Goal: Complete application form

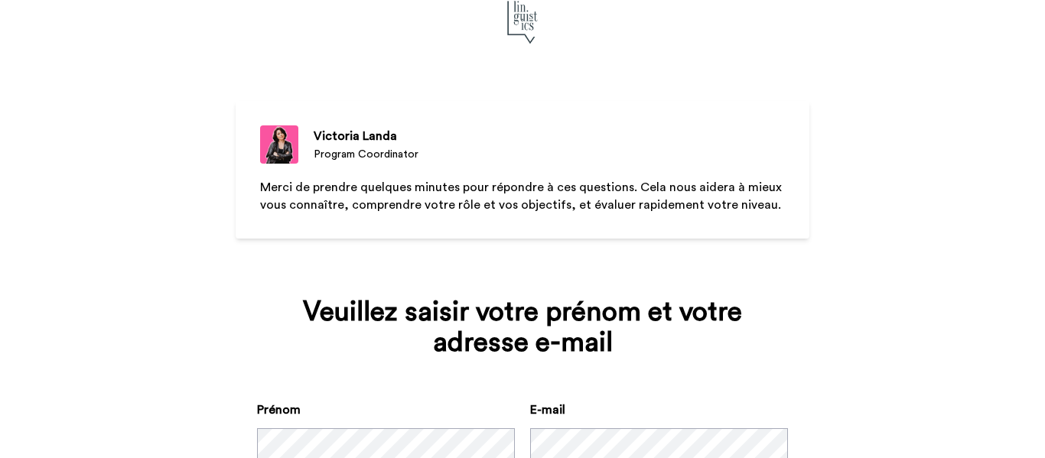
scroll to position [153, 0]
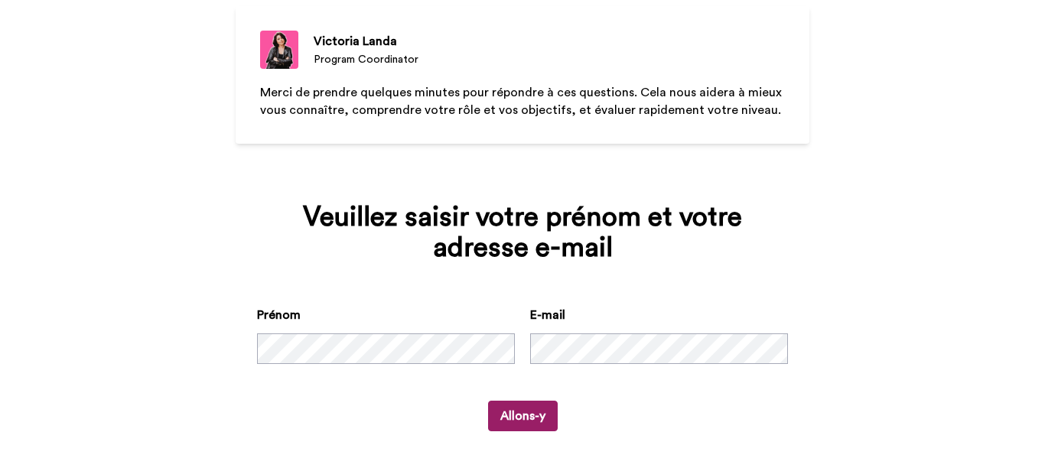
click at [523, 422] on button "Allons-y" at bounding box center [523, 416] width 70 height 31
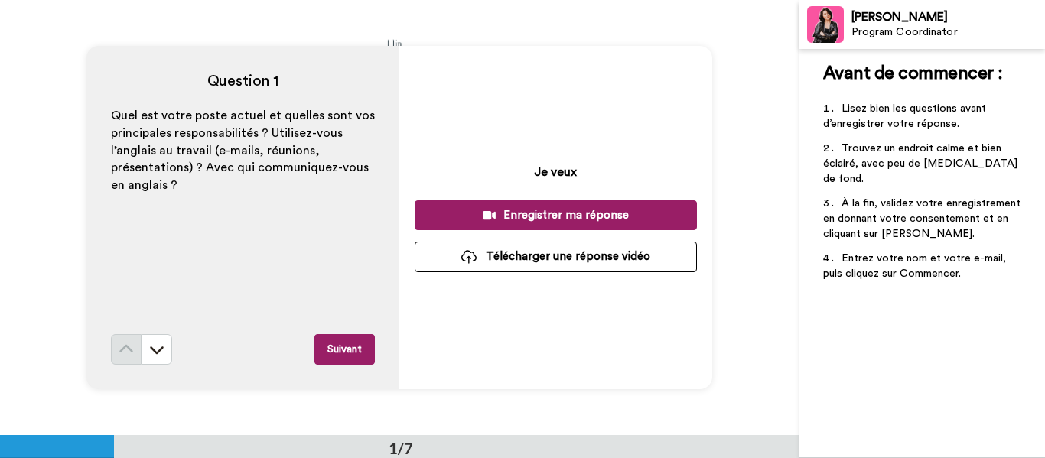
click at [474, 85] on div "Je veux Enregistrer ma réponse Télécharger une réponse vidéo" at bounding box center [555, 218] width 313 height 344
click at [162, 207] on div "Quel est votre poste actuel et quelles sont vos principales responsabilités ? U…" at bounding box center [243, 220] width 264 height 227
copy span
click at [204, 179] on p "Quel est votre poste actuel et quelles sont vos principales responsabilités ? U…" at bounding box center [243, 150] width 264 height 87
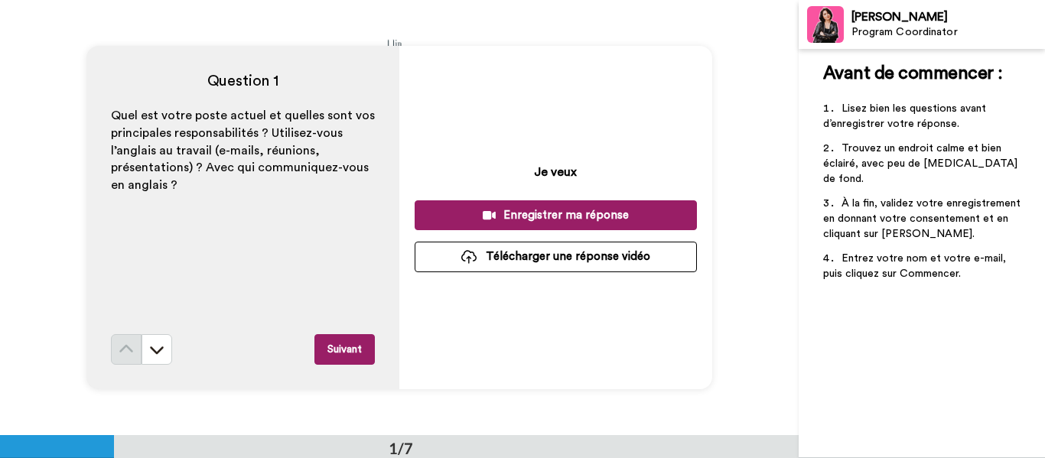
click at [548, 216] on div "Enregistrer ma réponse" at bounding box center [556, 215] width 258 height 16
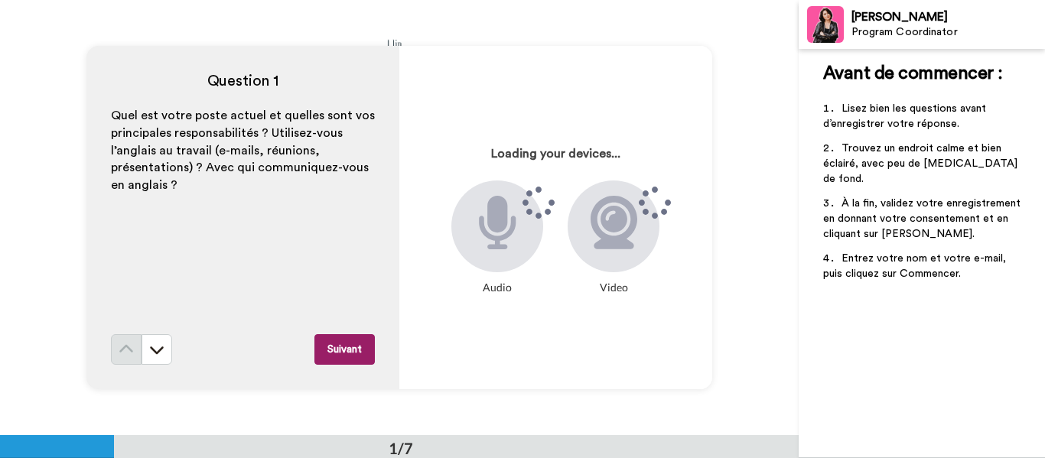
click at [611, 223] on icon at bounding box center [614, 223] width 47 height 54
click at [484, 242] on icon at bounding box center [497, 223] width 41 height 54
copy div "Audio"
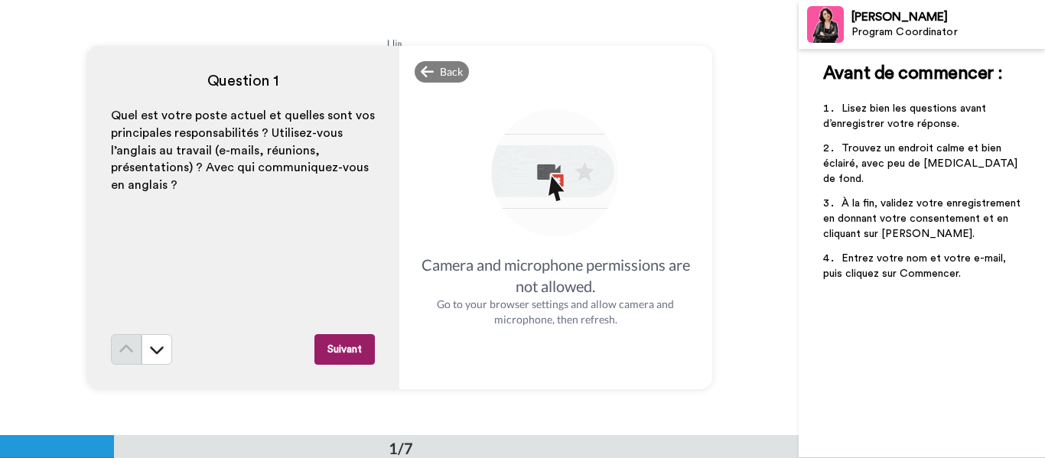
click at [556, 185] on img at bounding box center [555, 174] width 135 height 135
click at [434, 66] on div "Back" at bounding box center [442, 71] width 55 height 21
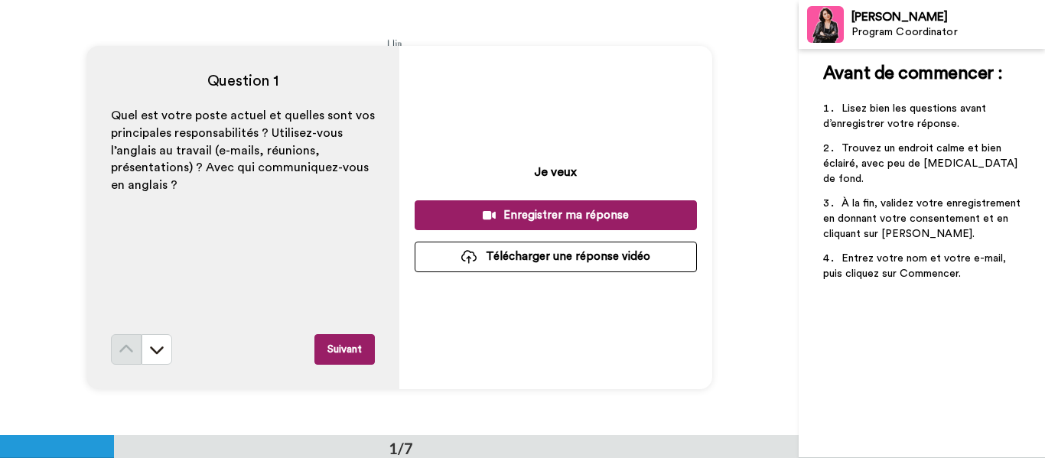
click at [542, 212] on div "Enregistrer ma réponse" at bounding box center [556, 215] width 258 height 16
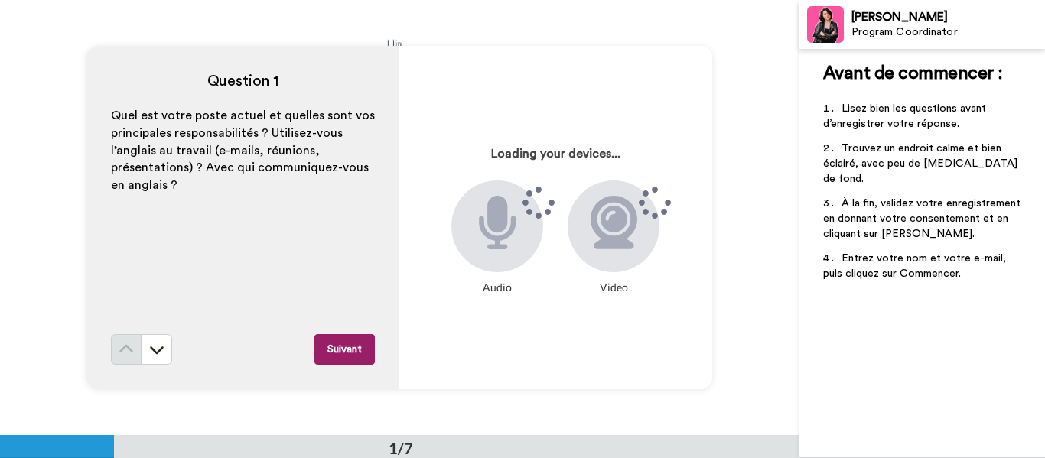
click at [542, 31] on div "Question 1 Quel est votre poste actuel et quelles sont vos principales responsa…" at bounding box center [399, 217] width 799 height 435
click at [359, 169] on p "Quel est votre poste actuel et quelles sont vos principales responsabilités ? U…" at bounding box center [243, 150] width 264 height 87
click at [370, 278] on div "Quel est votre poste actuel et quelles sont vos principales responsabilités ? U…" at bounding box center [243, 220] width 264 height 227
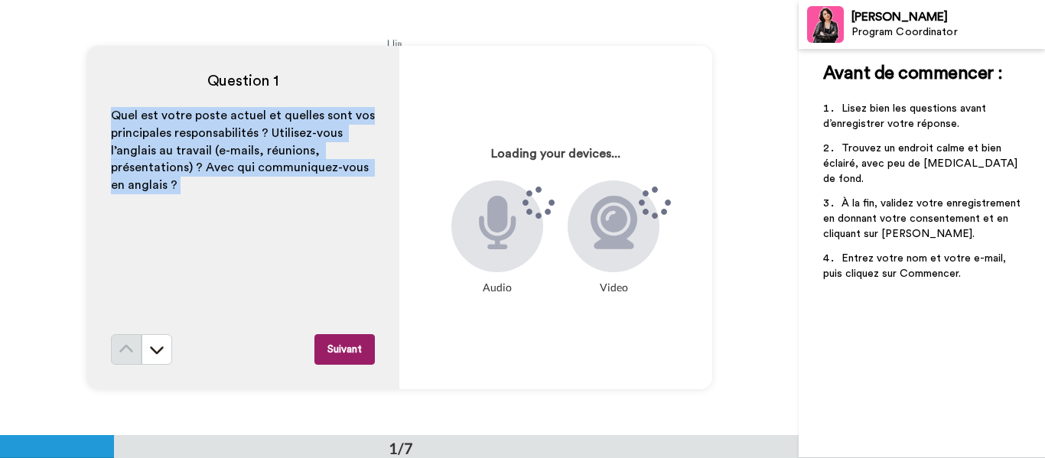
click at [370, 278] on div "Quel est votre poste actuel et quelles sont vos principales responsabilités ? U…" at bounding box center [243, 220] width 264 height 227
copy div "Quel est votre poste actuel et quelles sont vos principales responsabilités ? U…"
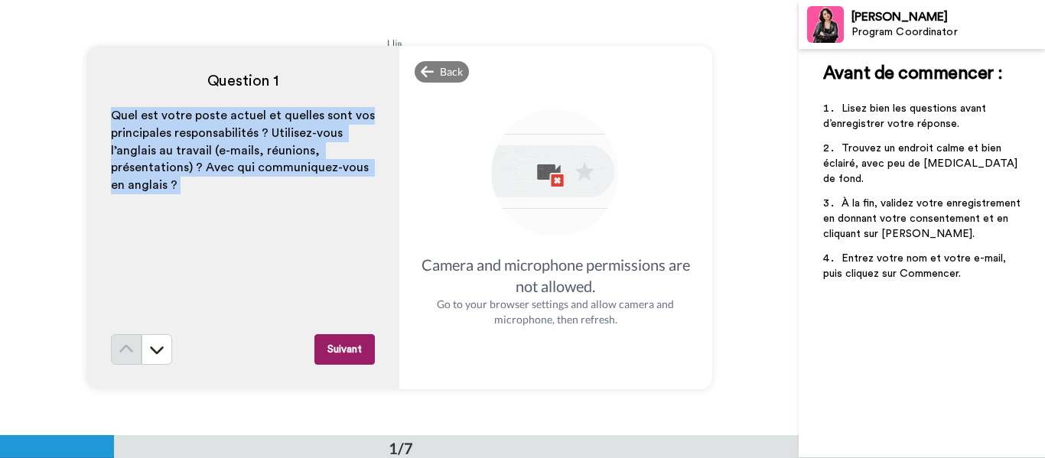
click at [576, 239] on img at bounding box center [555, 174] width 135 height 135
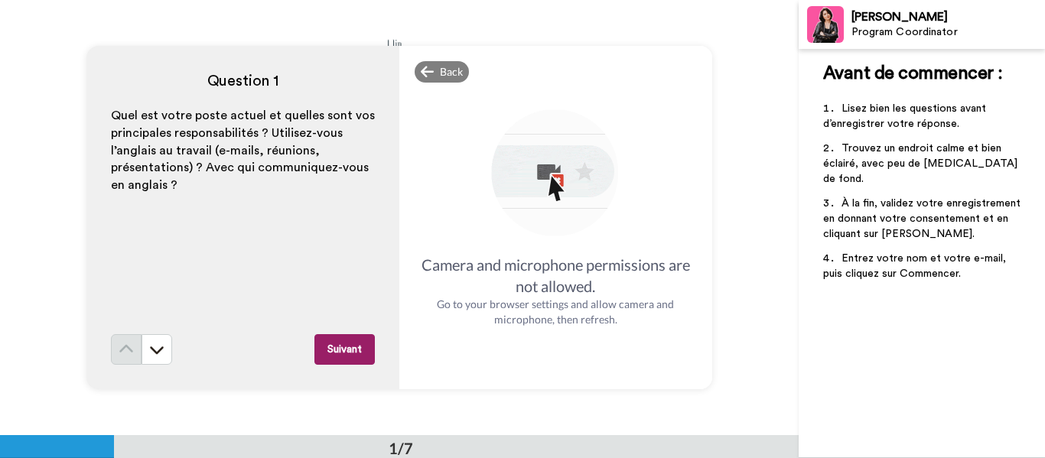
click at [445, 84] on div "Camera and microphone permissions are not allowed. Go to your browser settings …" at bounding box center [556, 217] width 282 height 313
click at [445, 77] on span "Back" at bounding box center [451, 71] width 23 height 15
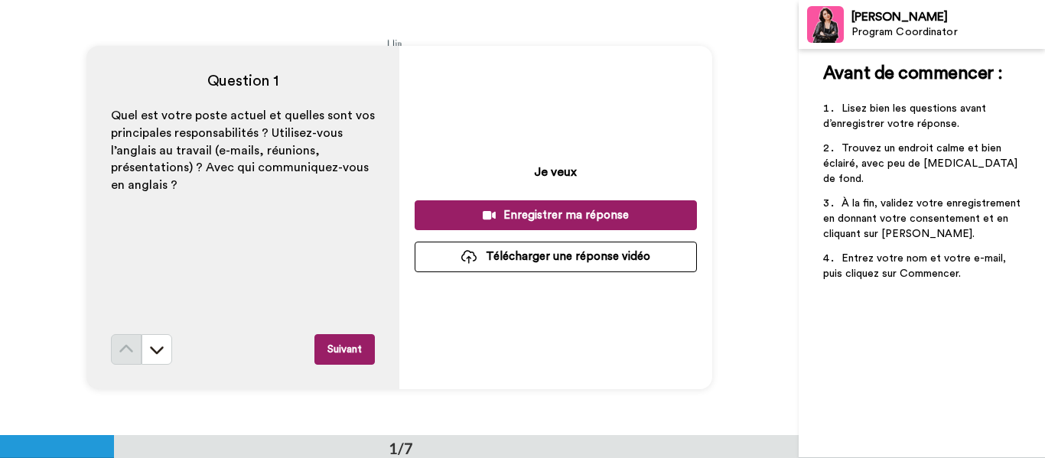
click at [545, 172] on p "Je veux" at bounding box center [555, 172] width 43 height 18
click at [534, 220] on div "Enregistrer ma réponse" at bounding box center [556, 215] width 258 height 16
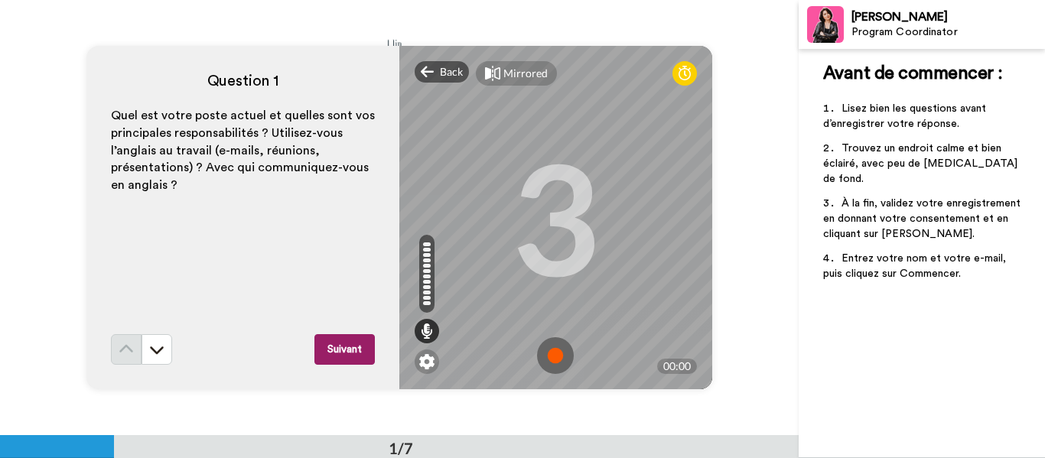
click at [553, 354] on img at bounding box center [555, 355] width 37 height 37
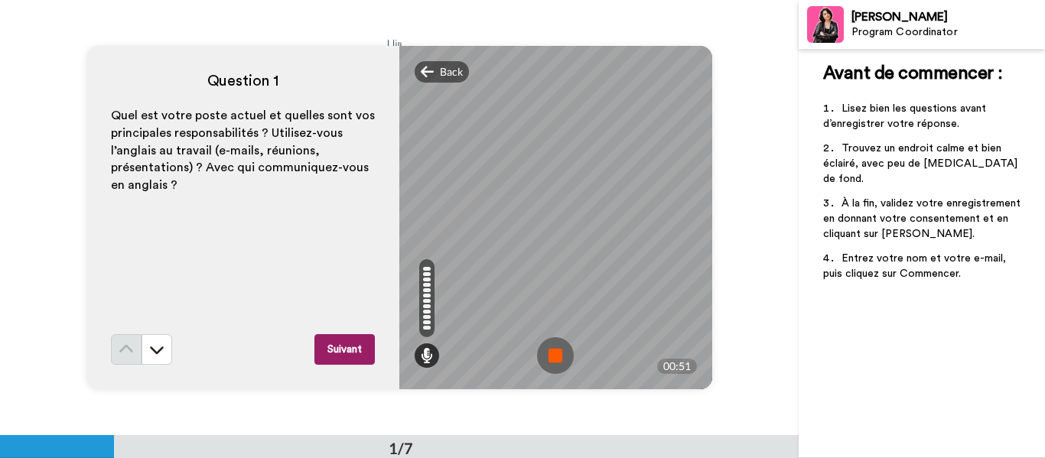
click at [547, 356] on img at bounding box center [555, 355] width 37 height 37
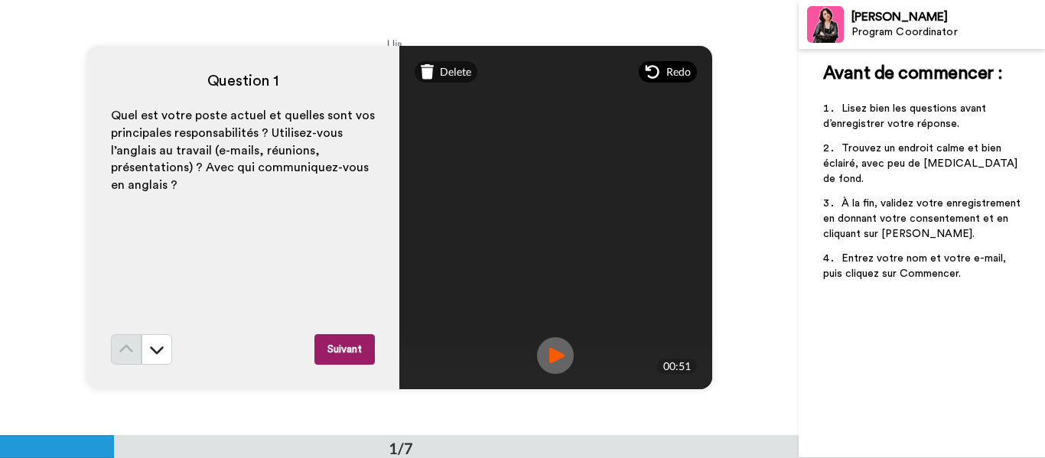
click at [651, 75] on icon at bounding box center [652, 71] width 15 height 15
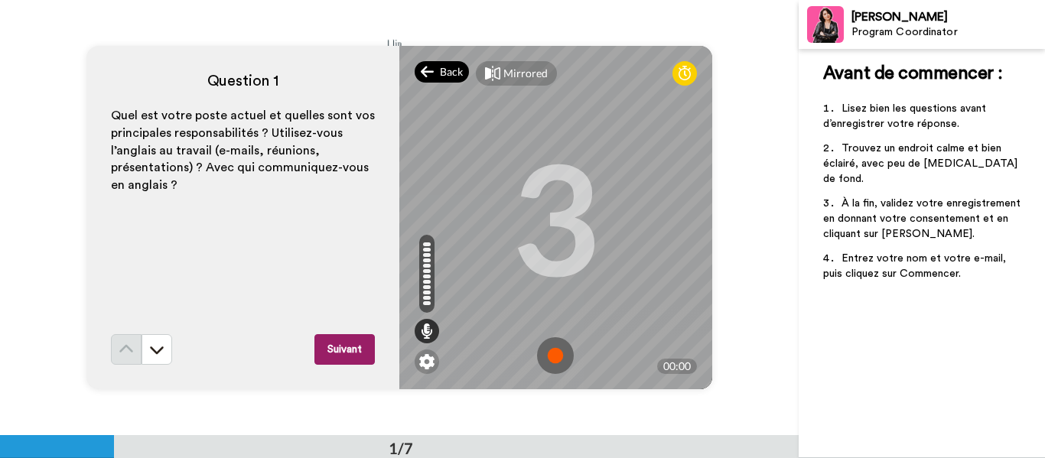
click at [440, 71] on span "Back" at bounding box center [451, 71] width 23 height 15
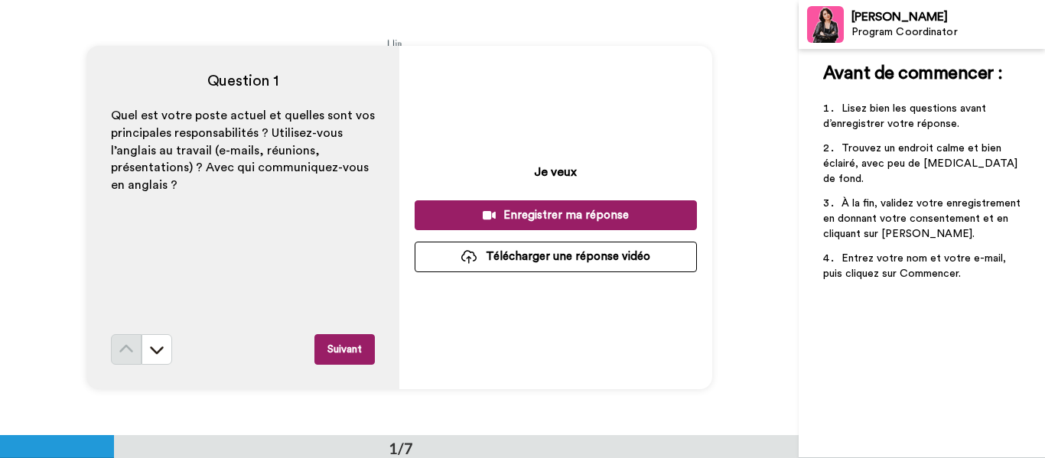
click at [506, 210] on div "Enregistrer ma réponse" at bounding box center [556, 215] width 258 height 16
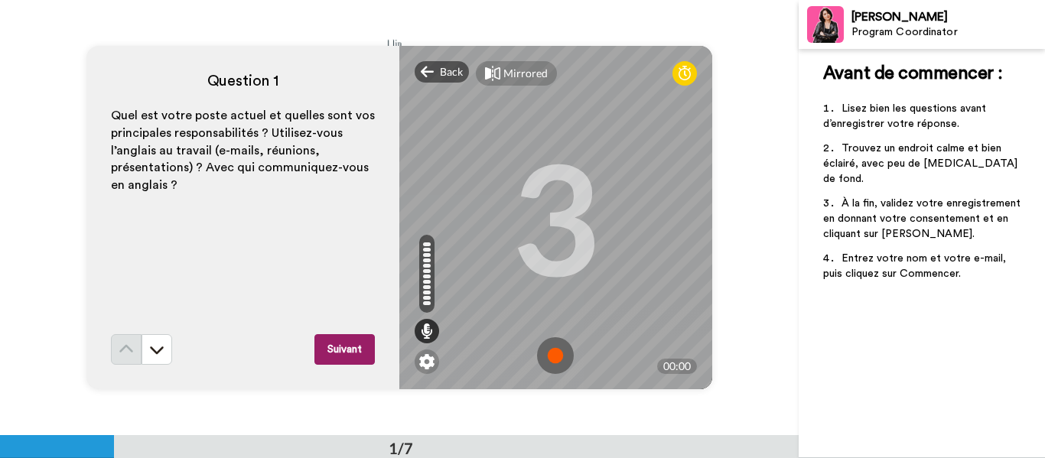
click at [553, 359] on img at bounding box center [555, 355] width 37 height 37
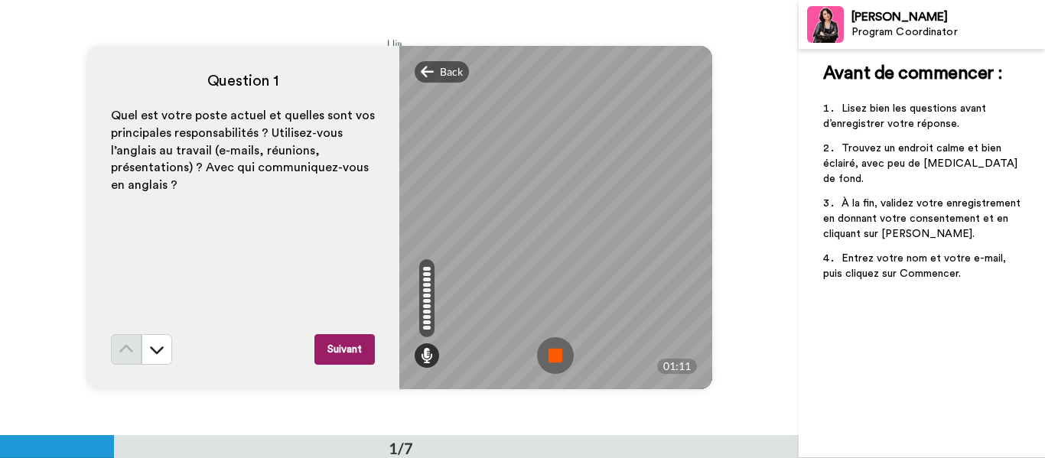
click at [559, 357] on img at bounding box center [555, 355] width 37 height 37
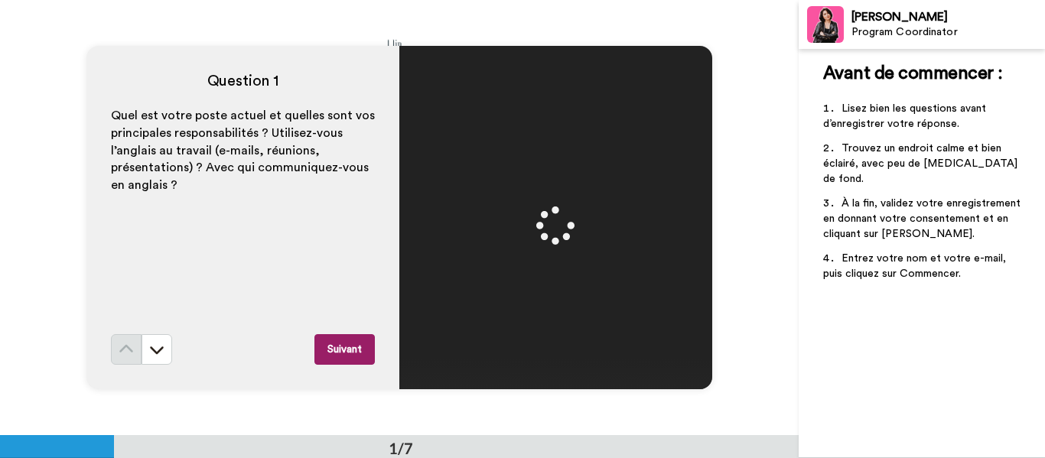
click at [336, 345] on button "Suivant" at bounding box center [344, 349] width 60 height 31
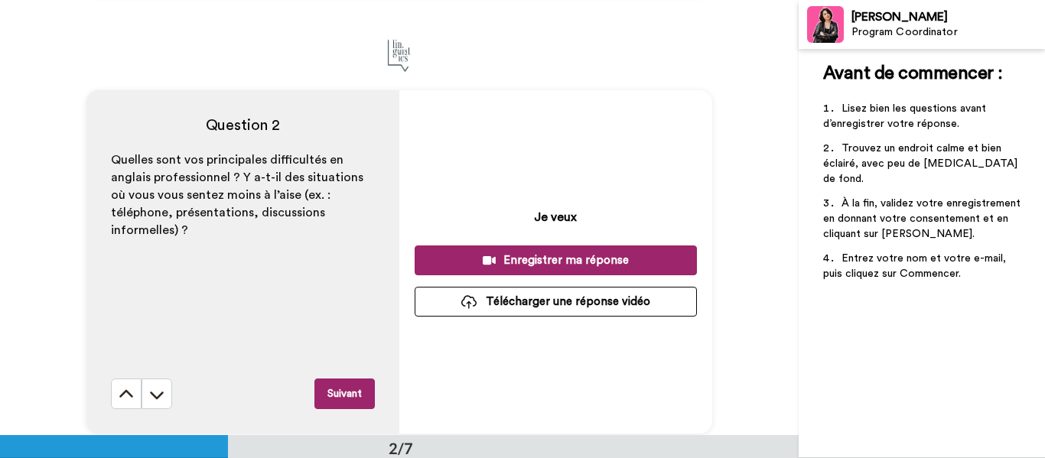
scroll to position [383, 0]
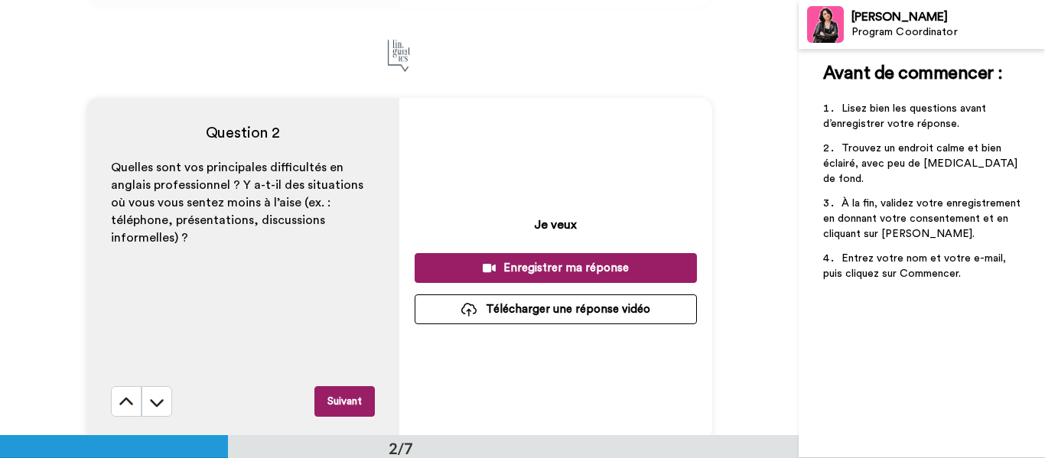
click at [578, 271] on div "Enregistrer ma réponse" at bounding box center [556, 268] width 258 height 16
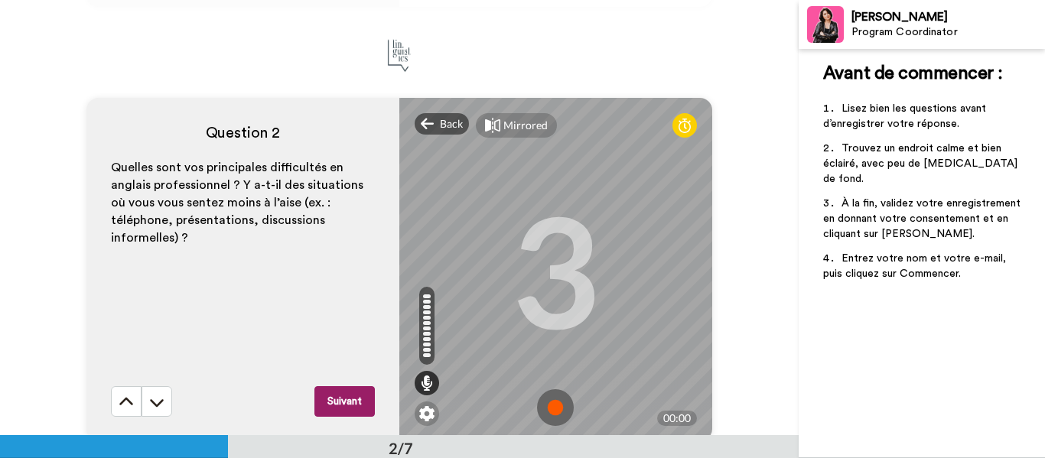
click at [547, 416] on img at bounding box center [555, 407] width 37 height 37
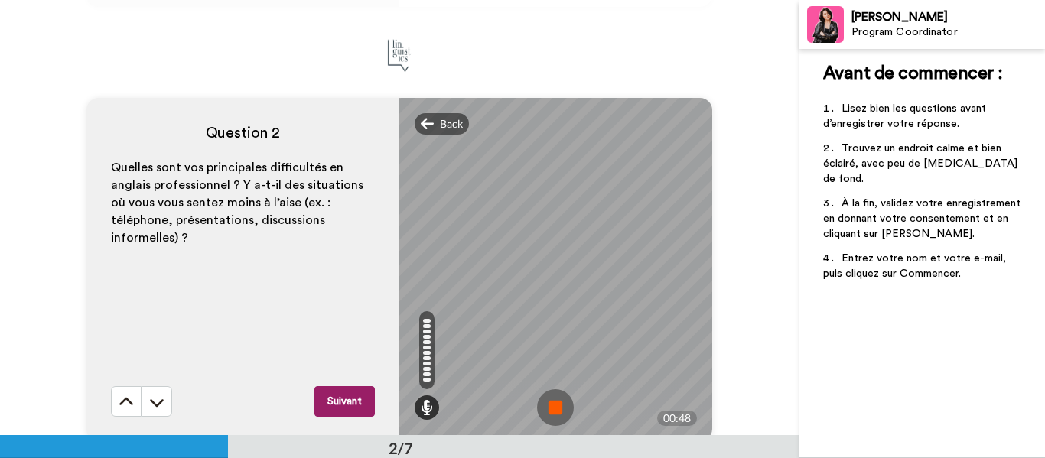
click at [549, 413] on img at bounding box center [555, 407] width 37 height 37
click at [549, 413] on div at bounding box center [555, 270] width 313 height 344
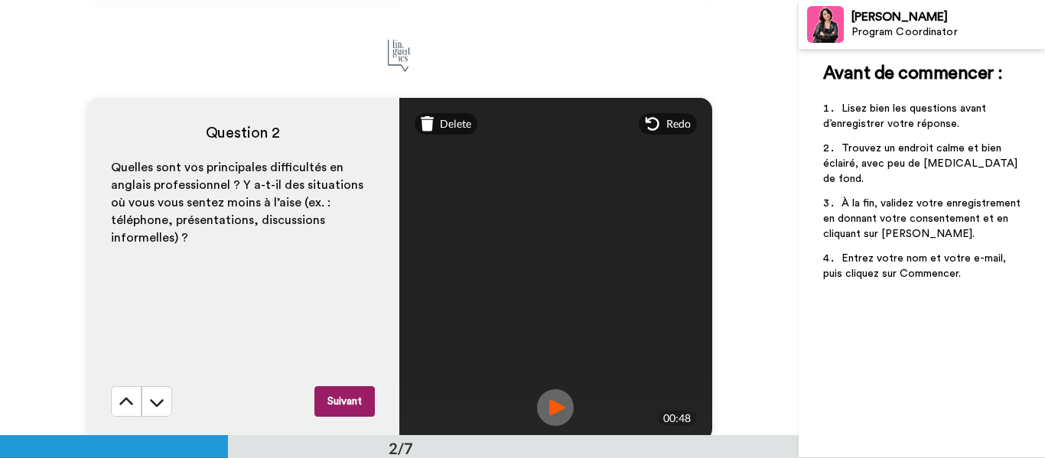
scroll to position [536, 0]
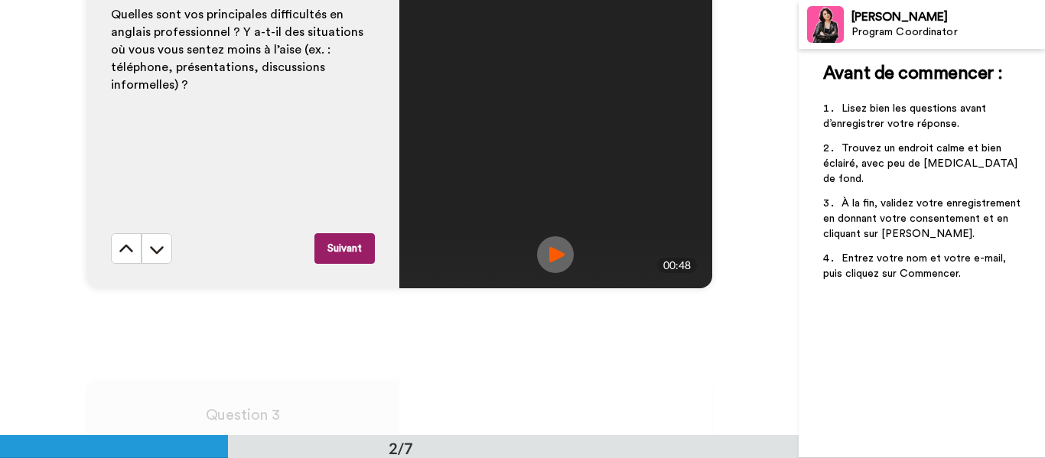
click at [344, 258] on button "Suivant" at bounding box center [344, 248] width 60 height 31
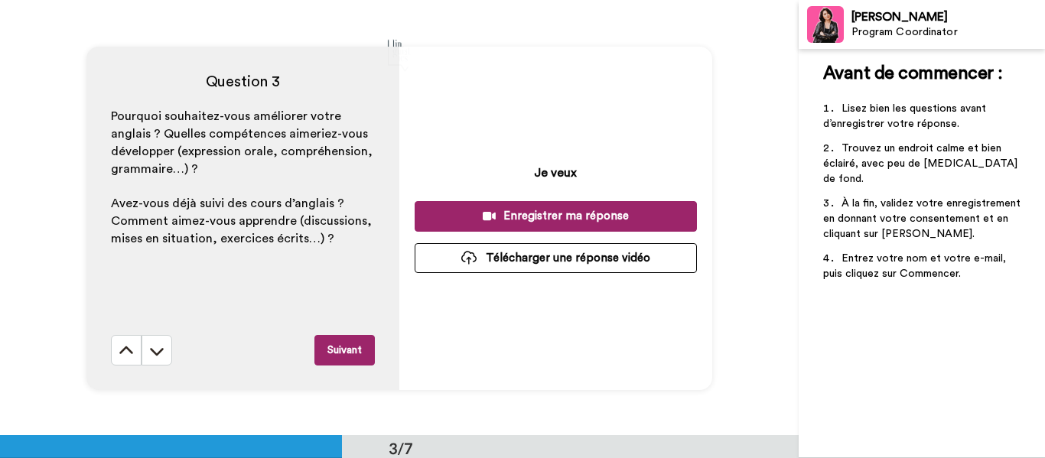
scroll to position [871, 0]
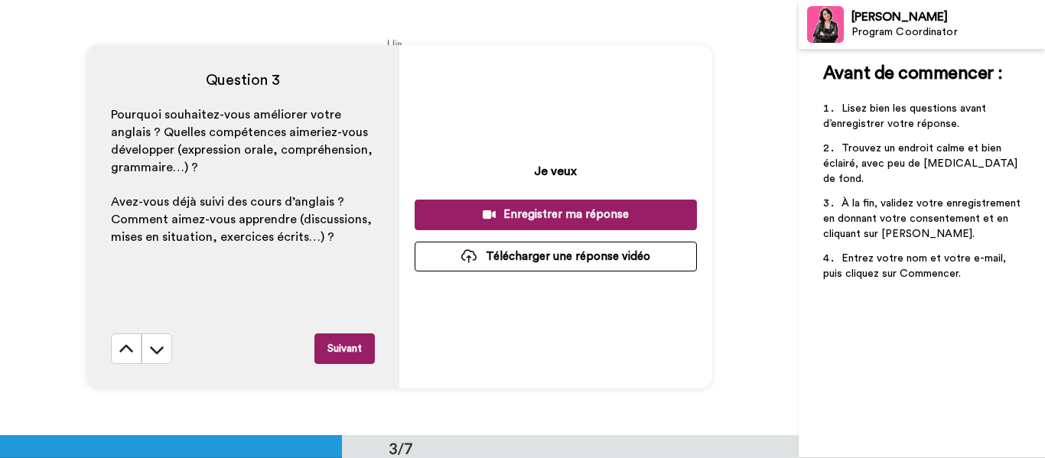
click at [516, 212] on div "Enregistrer ma réponse" at bounding box center [556, 215] width 258 height 16
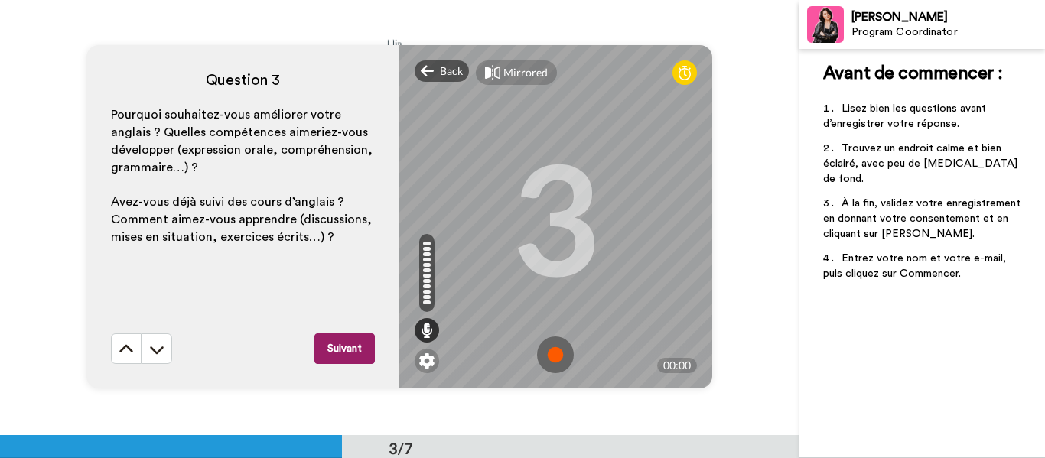
click at [550, 352] on img at bounding box center [555, 355] width 37 height 37
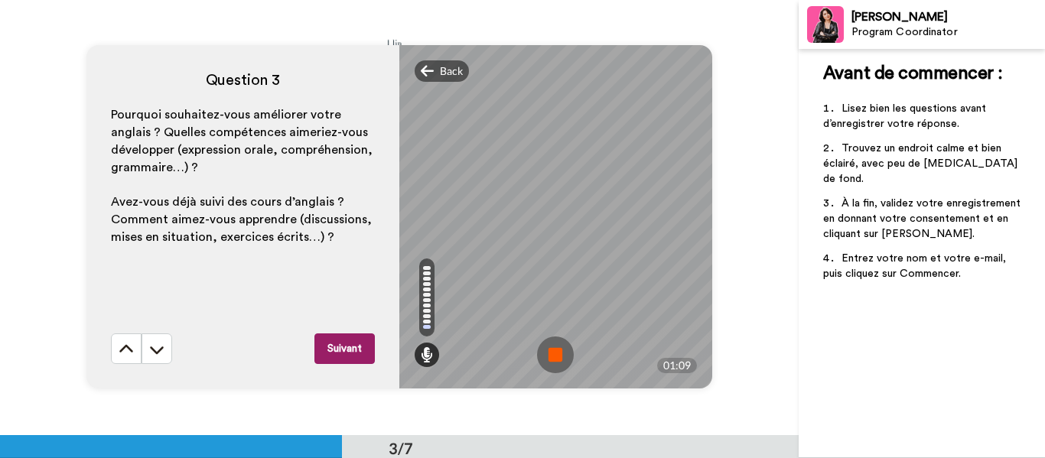
click at [347, 344] on button "Suivant" at bounding box center [344, 349] width 60 height 31
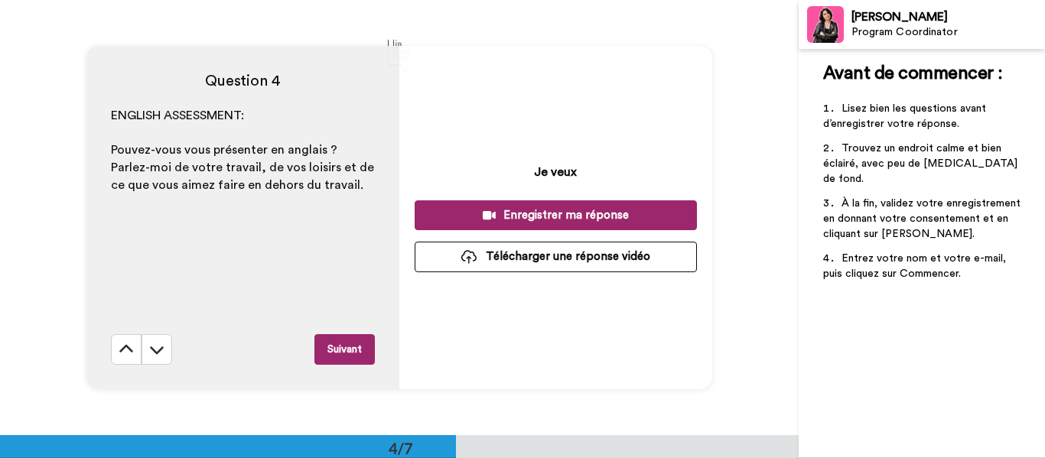
scroll to position [1305, 0]
click at [546, 211] on div "Enregistrer ma réponse" at bounding box center [556, 215] width 258 height 16
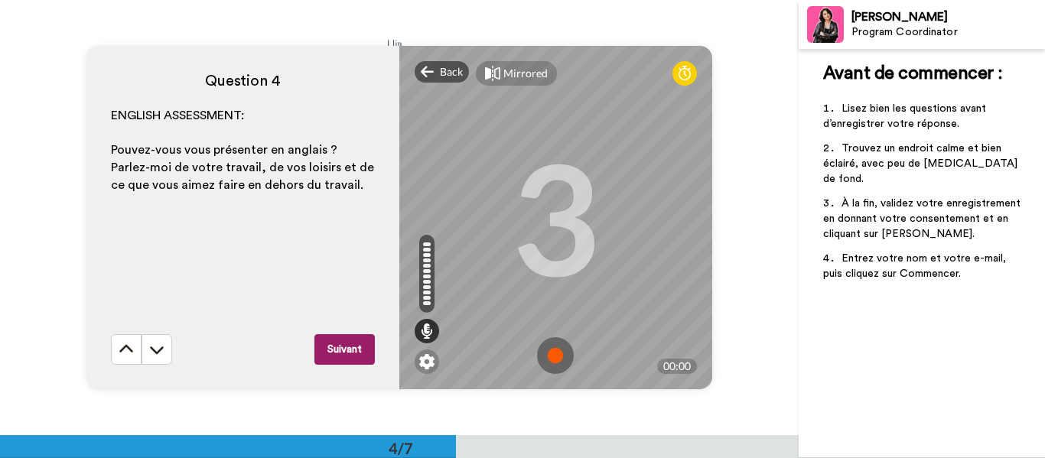
click at [552, 359] on img at bounding box center [555, 355] width 37 height 37
click at [552, 359] on div "Mirrored Redo 3 00:00" at bounding box center [555, 218] width 313 height 344
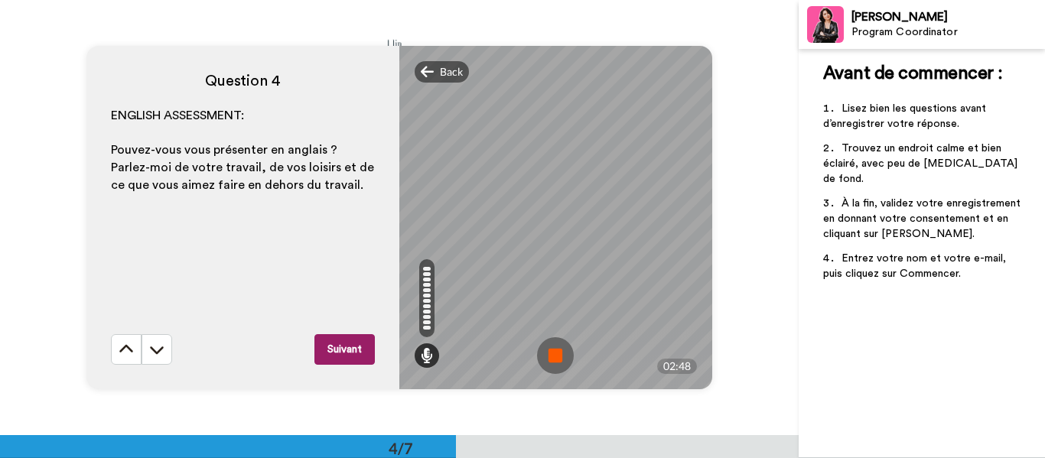
click at [555, 354] on img at bounding box center [555, 355] width 37 height 37
click at [555, 354] on video at bounding box center [555, 217] width 689 height 344
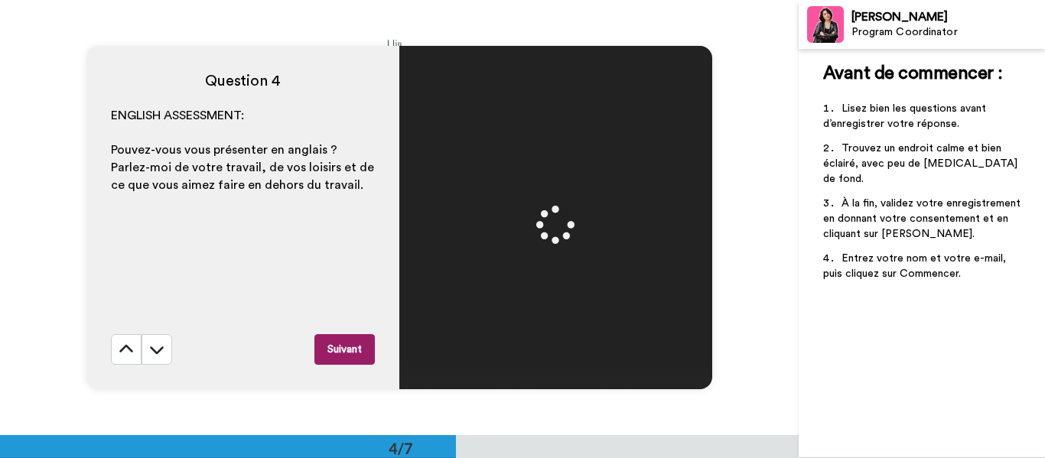
click at [340, 341] on button "Suivant" at bounding box center [344, 349] width 60 height 31
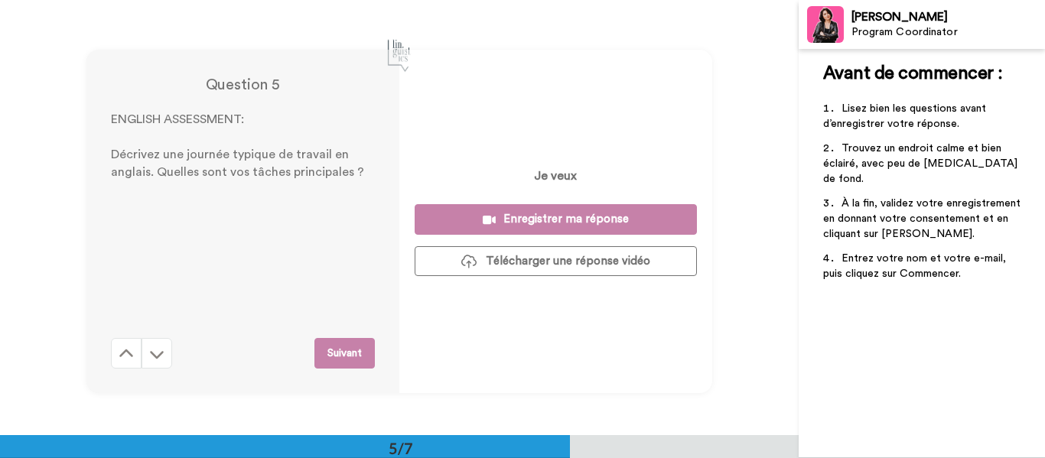
scroll to position [1741, 0]
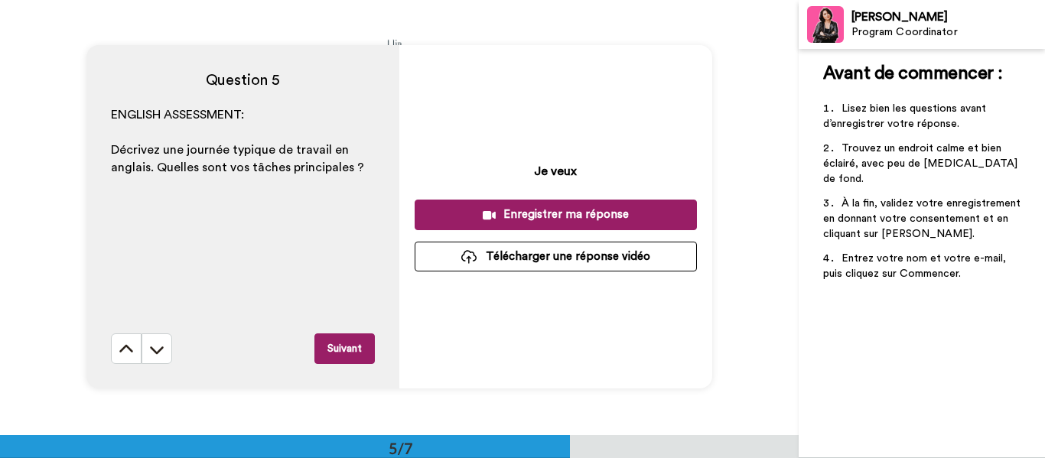
click at [526, 213] on div "Enregistrer ma réponse" at bounding box center [556, 215] width 258 height 16
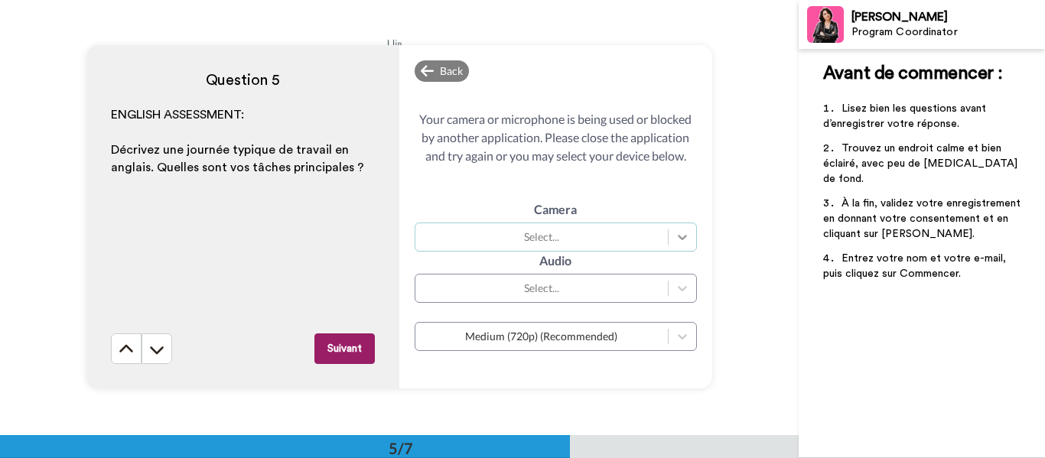
click at [675, 235] on icon at bounding box center [682, 237] width 15 height 15
click at [578, 257] on div "Audio Select..." at bounding box center [556, 277] width 282 height 51
click at [552, 329] on div "Medium (720p) (Recommended)" at bounding box center [541, 336] width 237 height 15
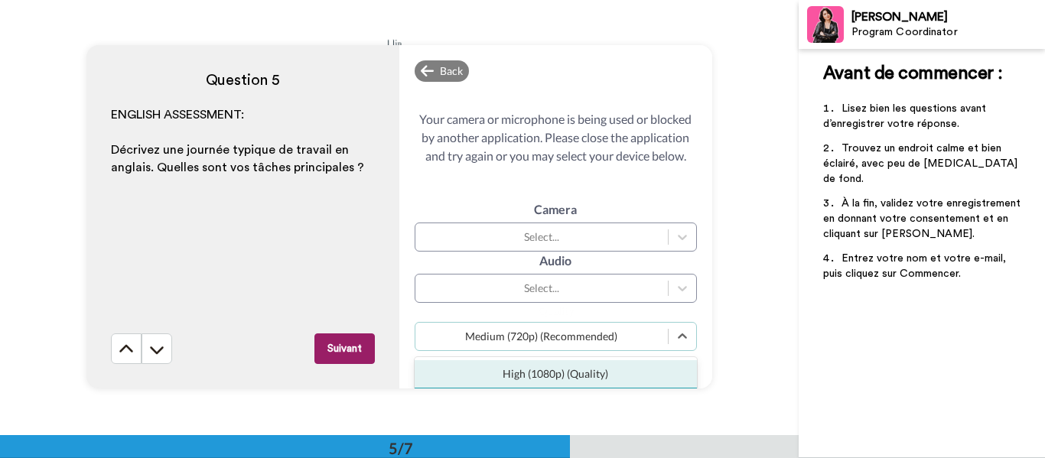
click at [651, 415] on div "Question 5 ENGLISH ASSESSMENT: ﻿ Décrivez une journée typique de travail en ang…" at bounding box center [399, 217] width 799 height 435
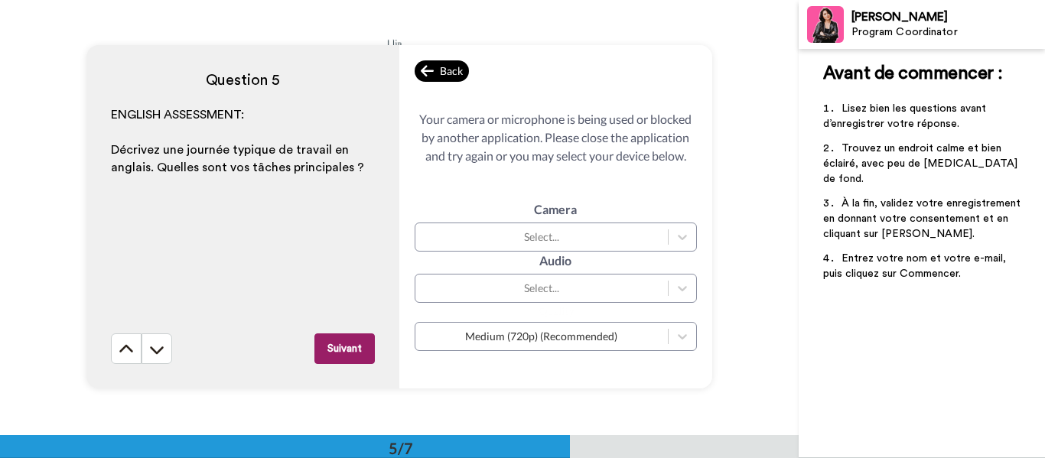
click at [432, 64] on div "Back" at bounding box center [442, 70] width 55 height 21
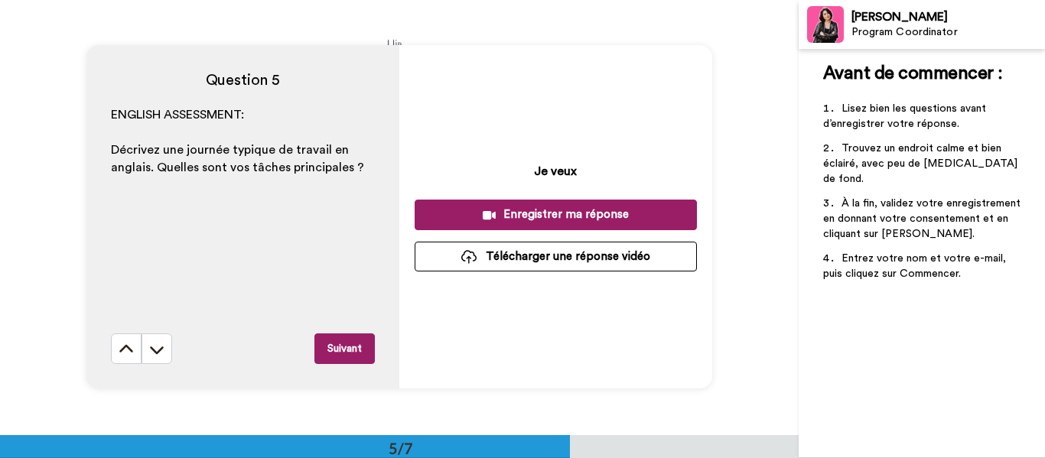
click at [584, 213] on div "Enregistrer ma réponse" at bounding box center [556, 215] width 258 height 16
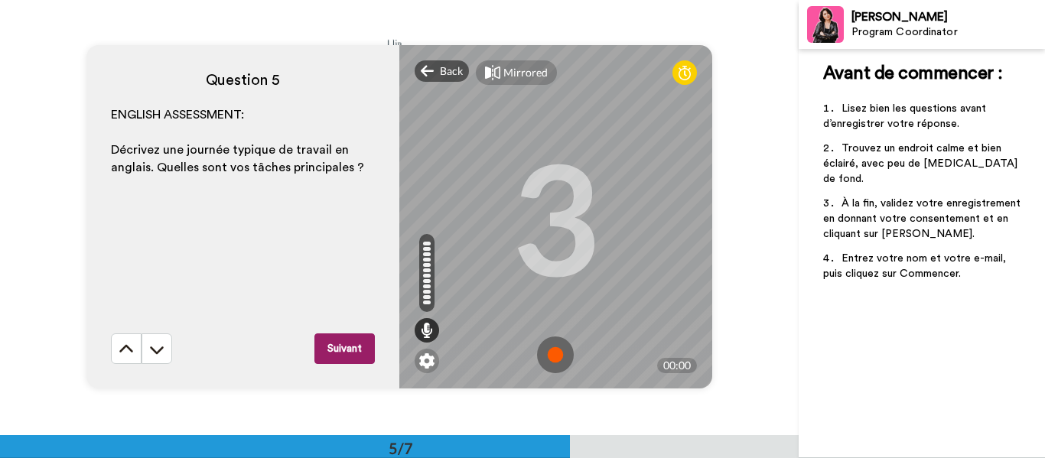
click at [550, 353] on img at bounding box center [555, 355] width 37 height 37
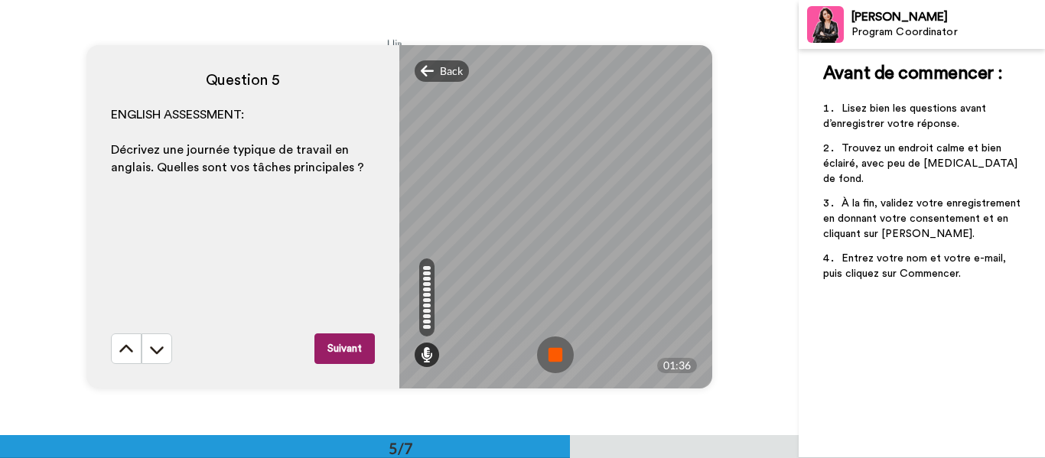
click at [550, 353] on img at bounding box center [555, 355] width 37 height 37
click at [550, 353] on div at bounding box center [555, 217] width 313 height 344
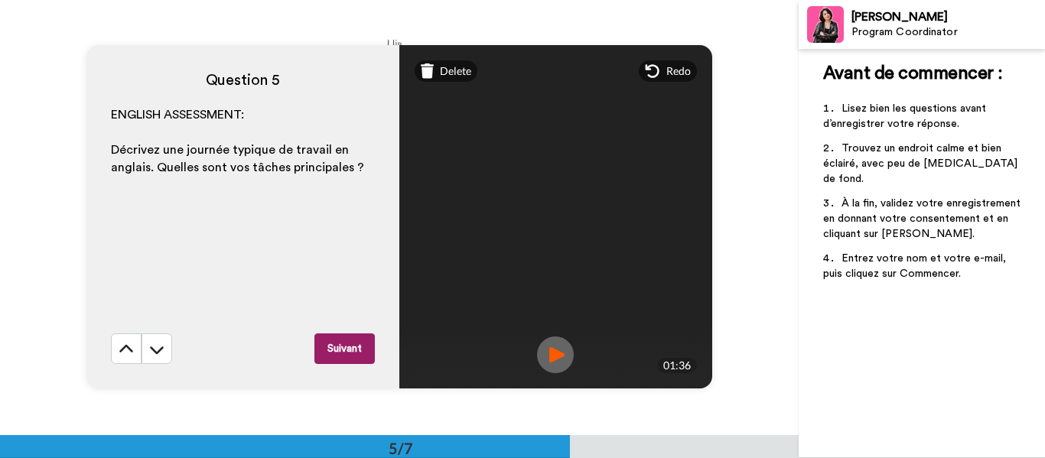
click at [355, 354] on button "Suivant" at bounding box center [344, 349] width 60 height 31
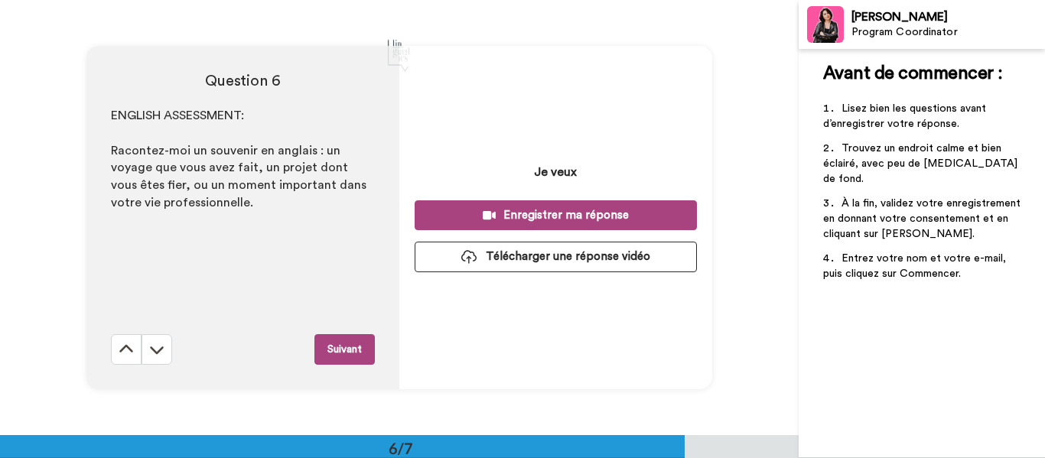
scroll to position [2176, 0]
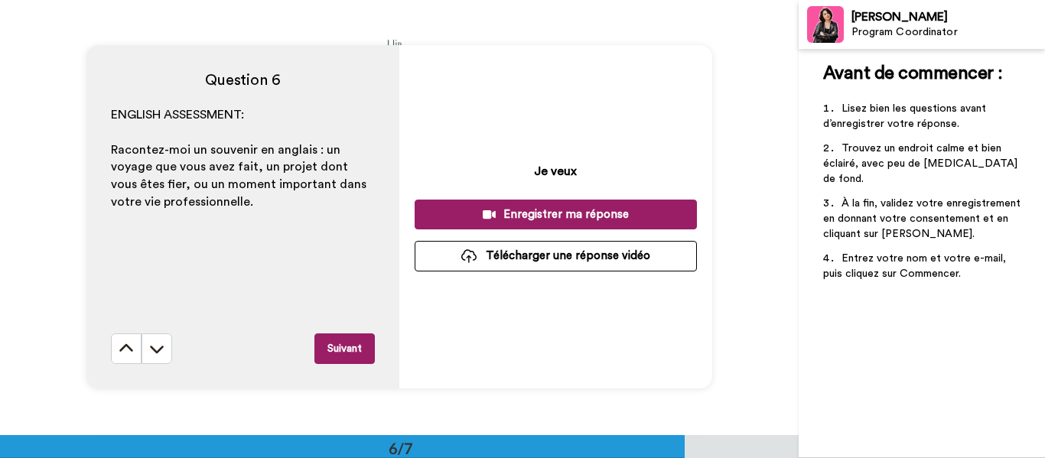
click at [559, 211] on div "Enregistrer ma réponse" at bounding box center [556, 215] width 258 height 16
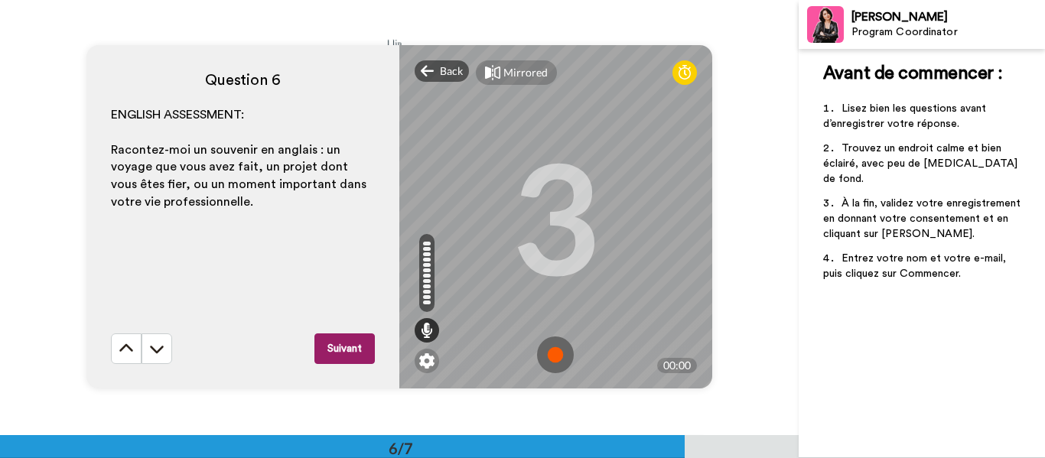
click at [560, 350] on img at bounding box center [555, 355] width 37 height 37
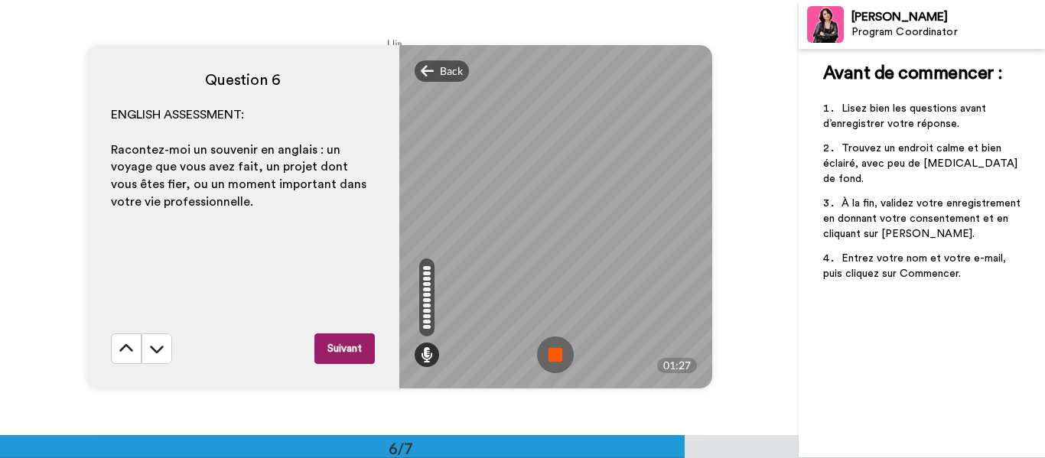
click at [543, 357] on img at bounding box center [555, 355] width 37 height 37
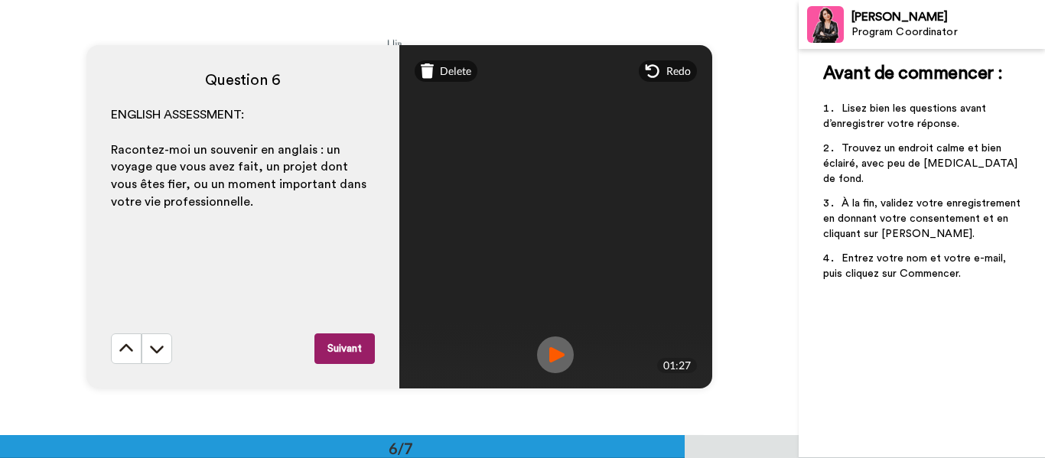
click at [352, 353] on button "Suivant" at bounding box center [344, 349] width 60 height 31
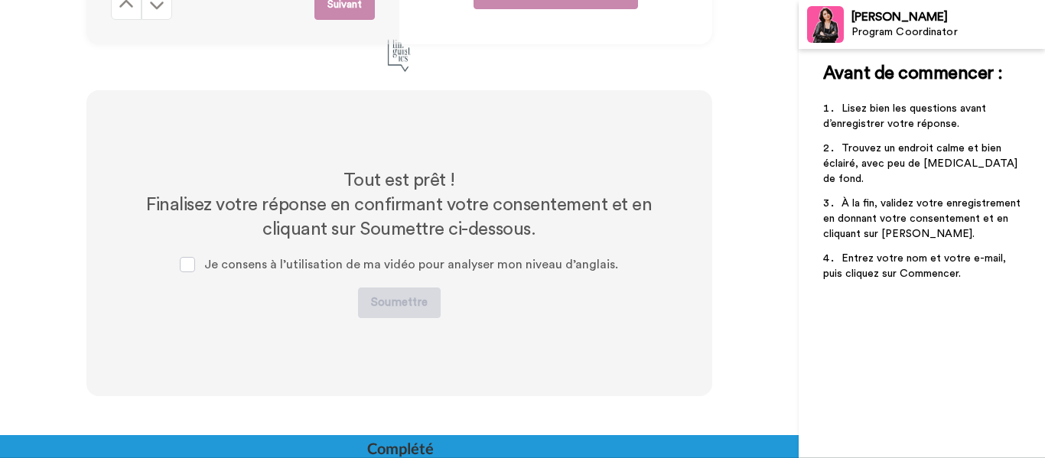
scroll to position [2546, 0]
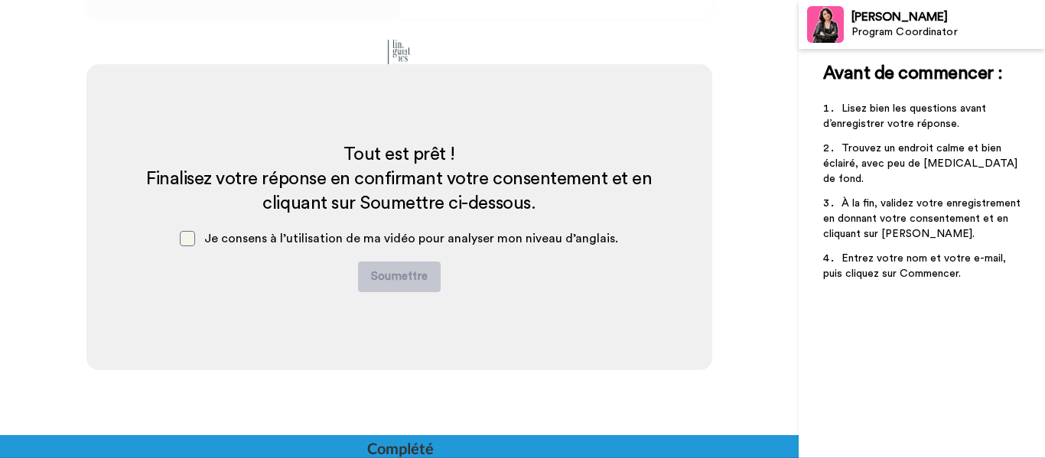
click at [191, 241] on span at bounding box center [187, 238] width 15 height 15
copy div "Finalisez votre réponse en confirmant votre consentement et en cliquant sur Sou…"
click at [187, 241] on span at bounding box center [187, 238] width 15 height 15
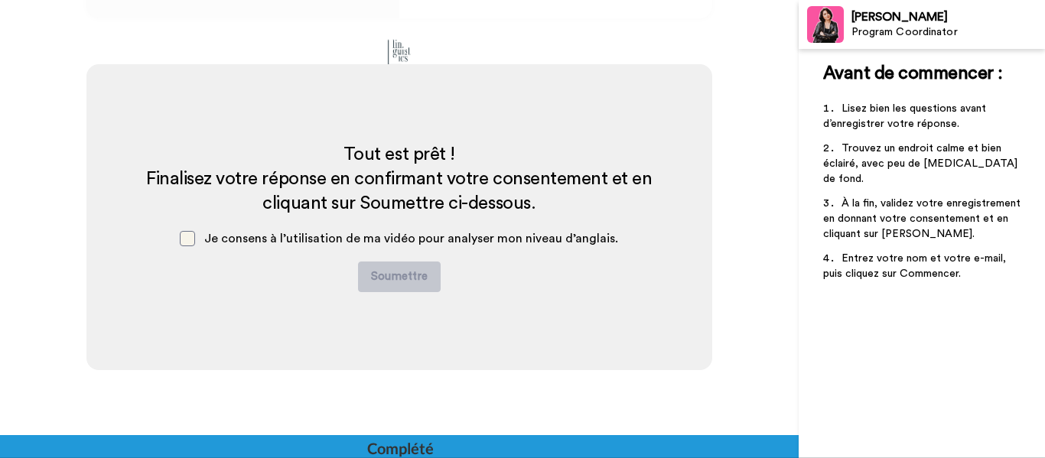
click at [187, 241] on span at bounding box center [187, 238] width 15 height 15
copy span
click at [373, 275] on button "Soumettre" at bounding box center [399, 277] width 83 height 31
